Goal: Information Seeking & Learning: Learn about a topic

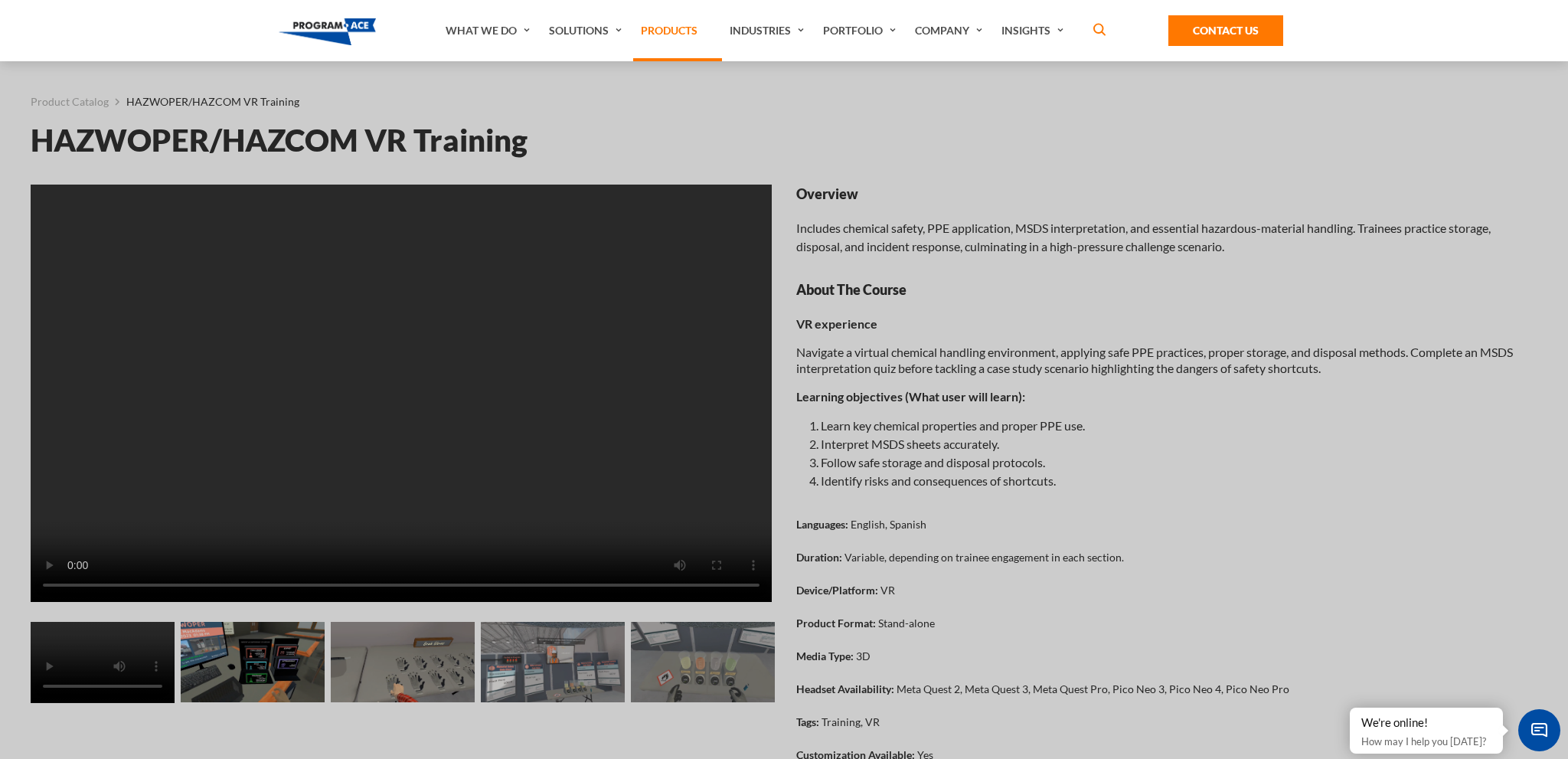
click at [666, 35] on link "Products" at bounding box center [677, 30] width 88 height 62
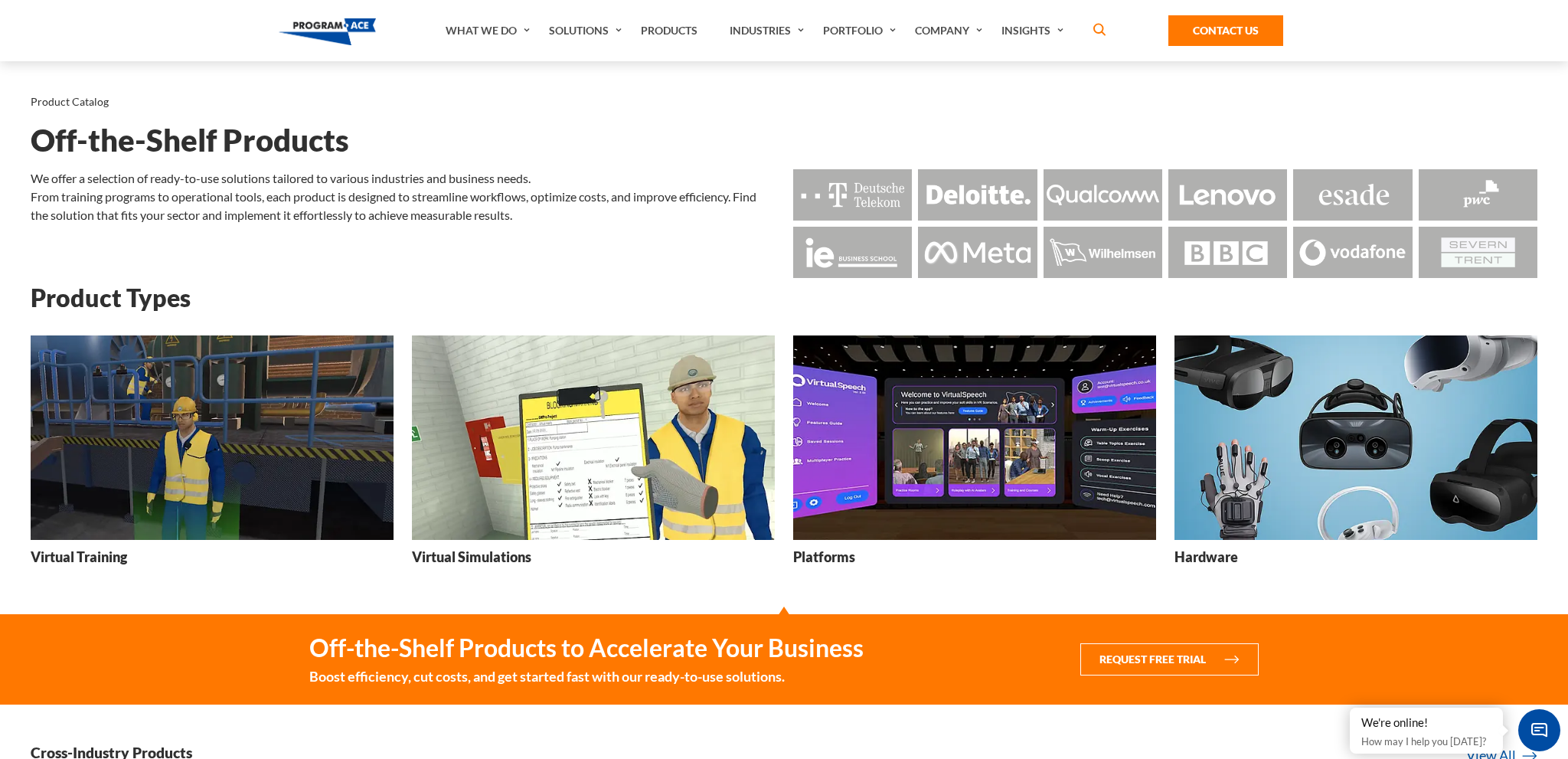
click at [264, 419] on img at bounding box center [212, 437] width 363 height 204
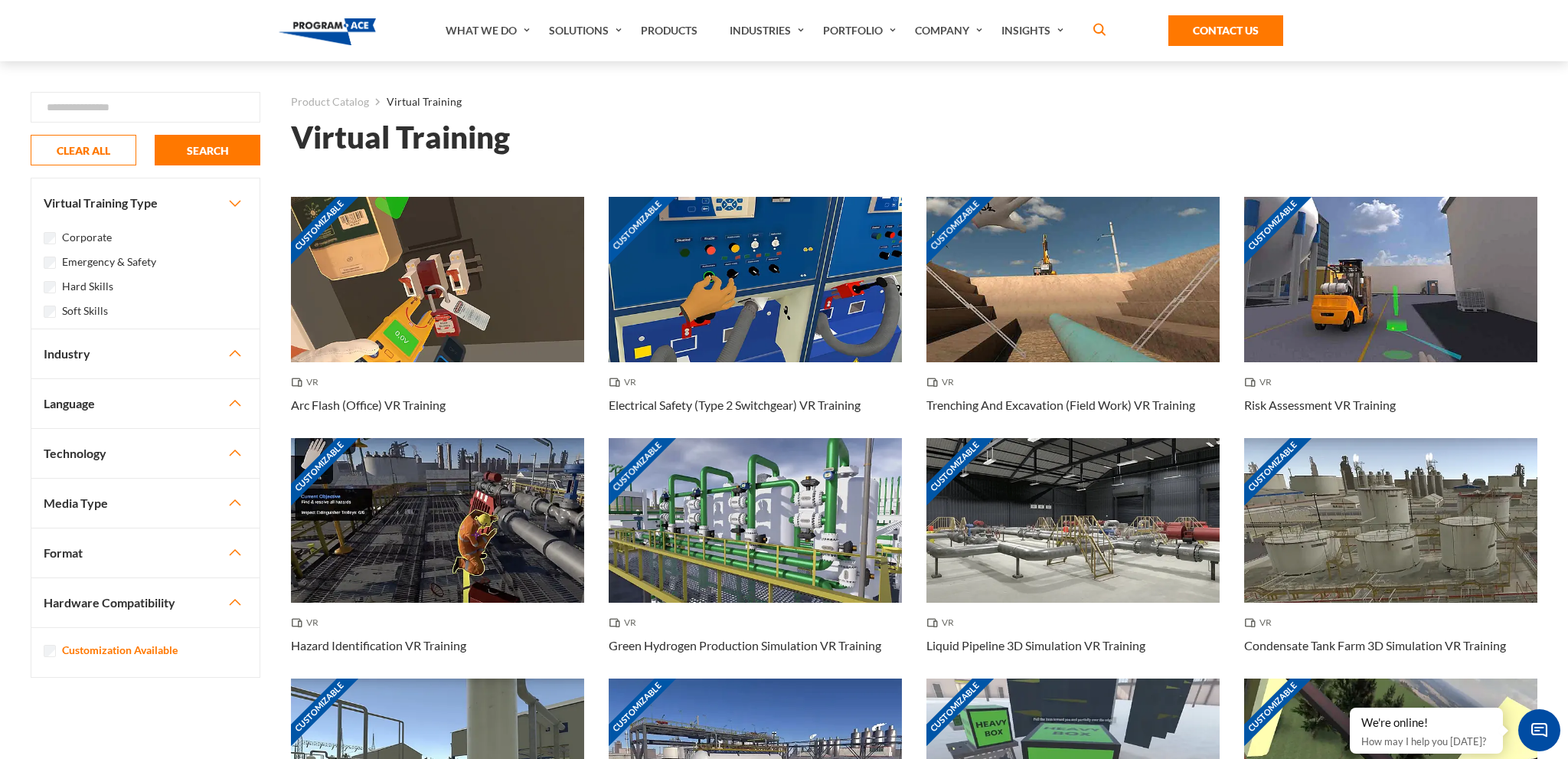
click at [196, 356] on button "Industry" at bounding box center [145, 354] width 228 height 49
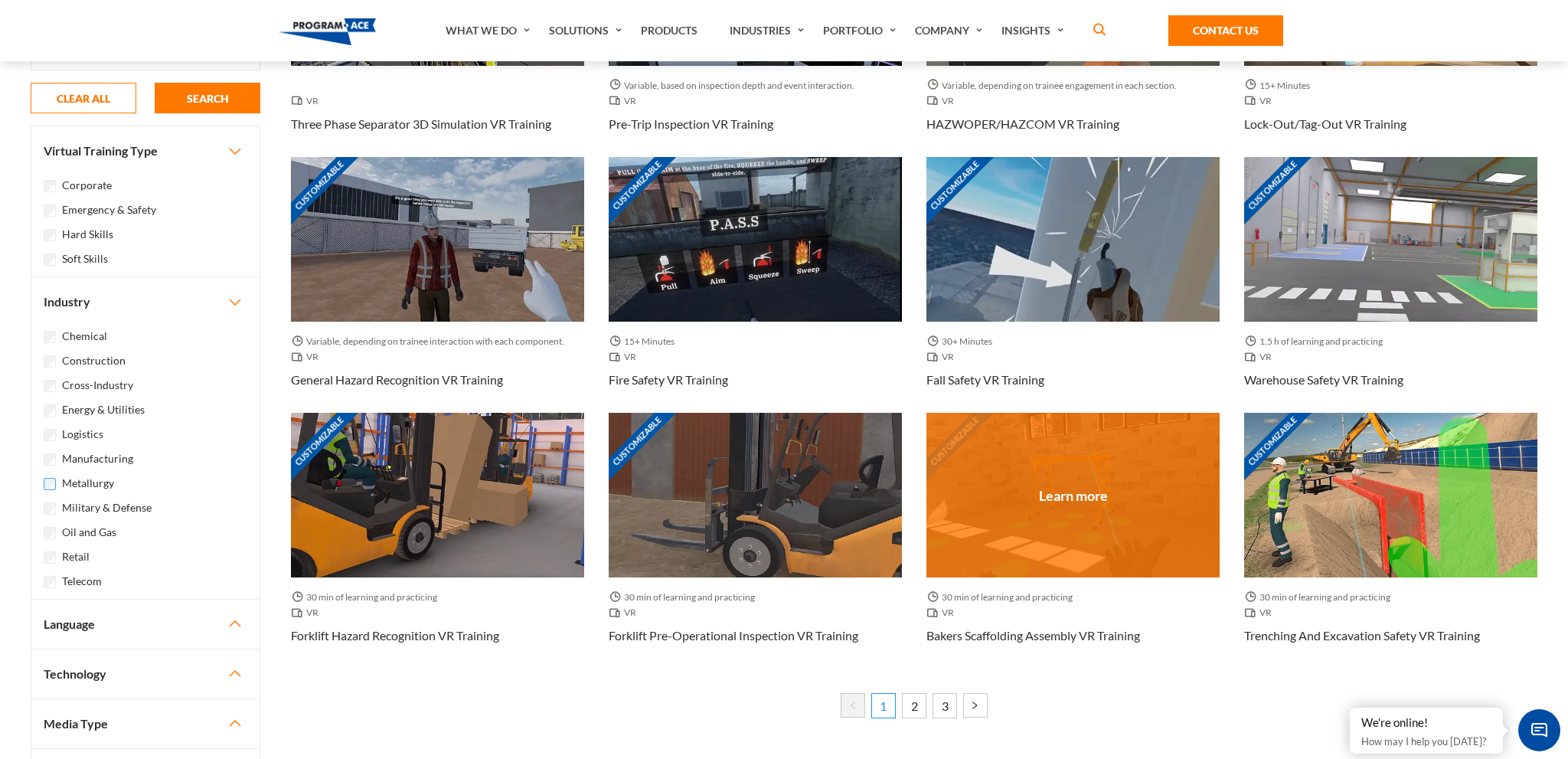
scroll to position [970, 0]
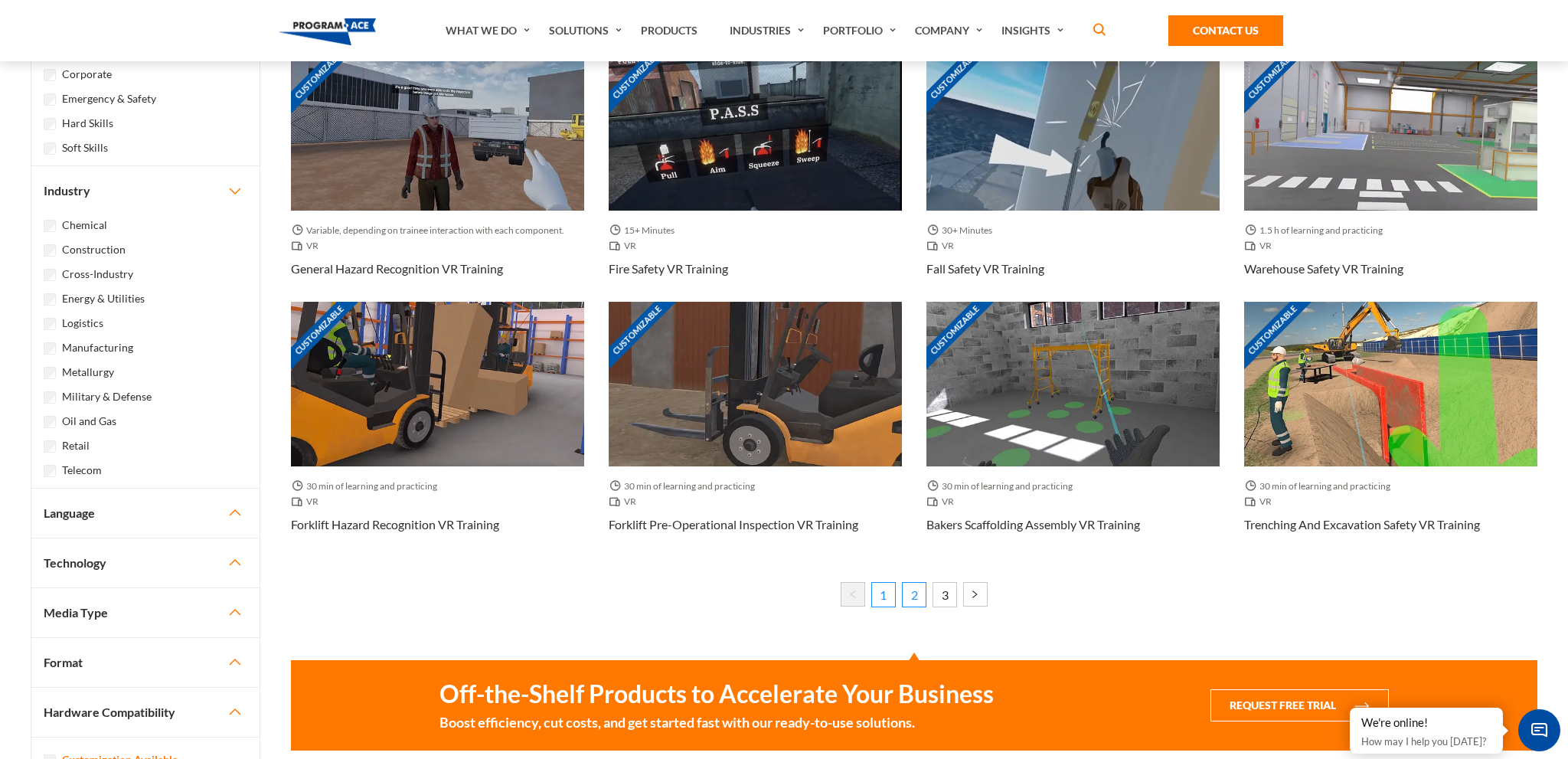
click at [909, 598] on link "2" at bounding box center [913, 594] width 24 height 24
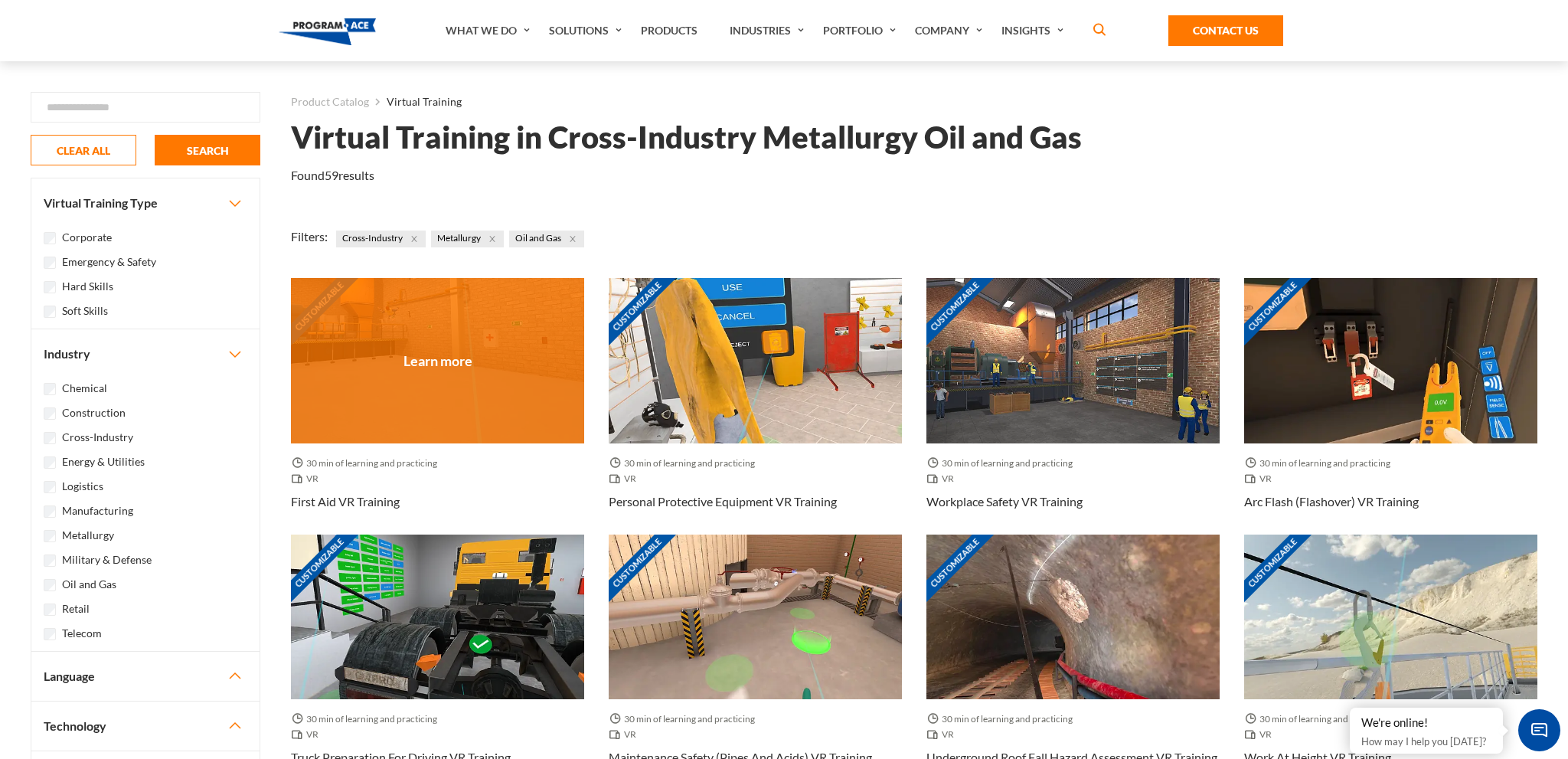
click at [511, 376] on div "Customizable" at bounding box center [438, 360] width 293 height 164
